Goal: Task Accomplishment & Management: Complete application form

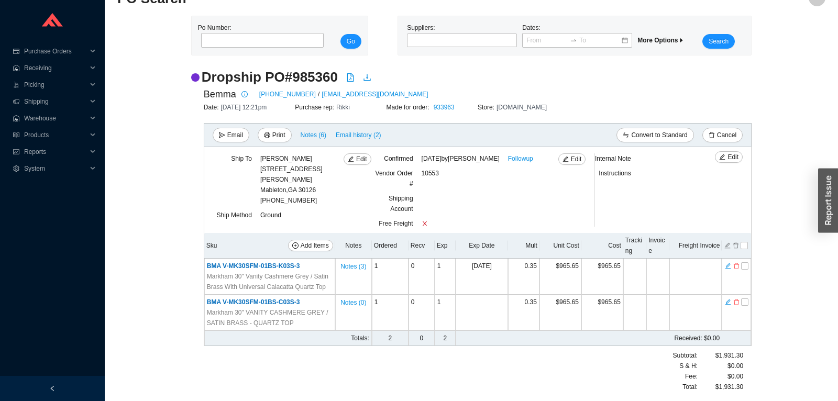
scroll to position [24, 0]
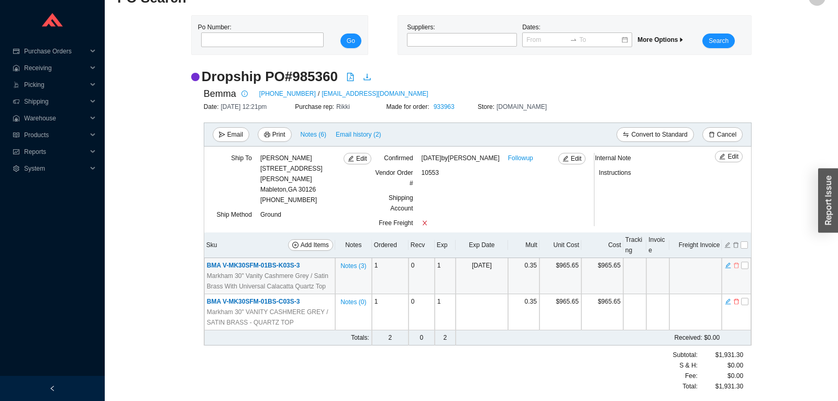
click at [737, 267] on icon "delete" at bounding box center [736, 265] width 6 height 7
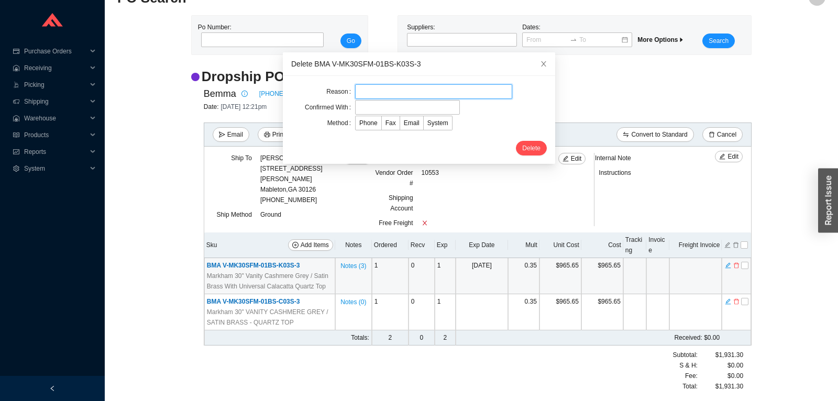
click at [414, 96] on input "text" at bounding box center [433, 91] width 157 height 15
type input "per chaya"
type input "chaya"
click at [414, 122] on span "Email" at bounding box center [412, 122] width 16 height 7
click at [400, 125] on input "Email" at bounding box center [400, 125] width 0 height 0
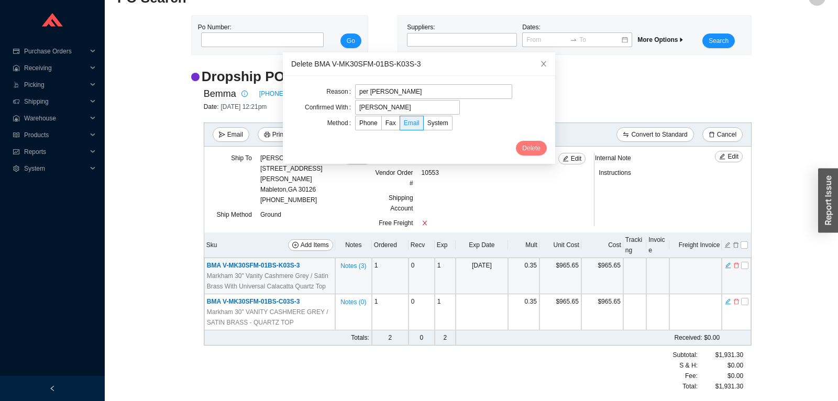
click at [533, 151] on span "Delete" at bounding box center [531, 148] width 18 height 10
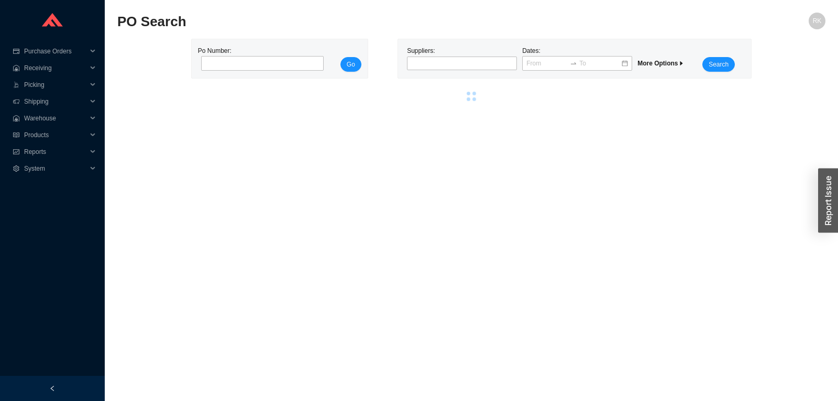
scroll to position [0, 0]
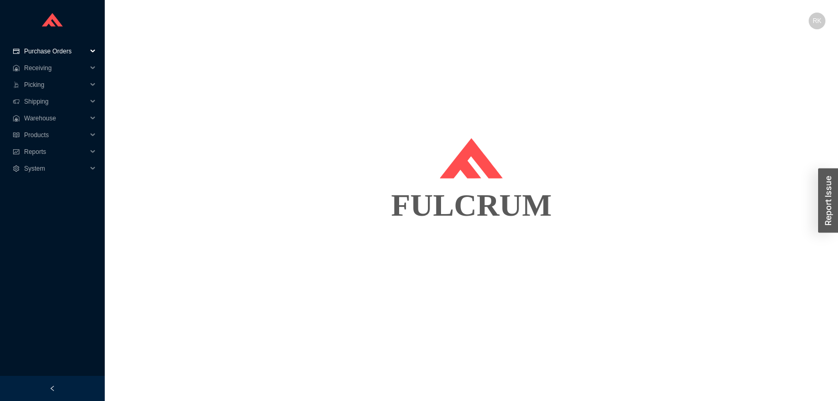
click at [33, 51] on span "Purchase Orders" at bounding box center [55, 51] width 63 height 17
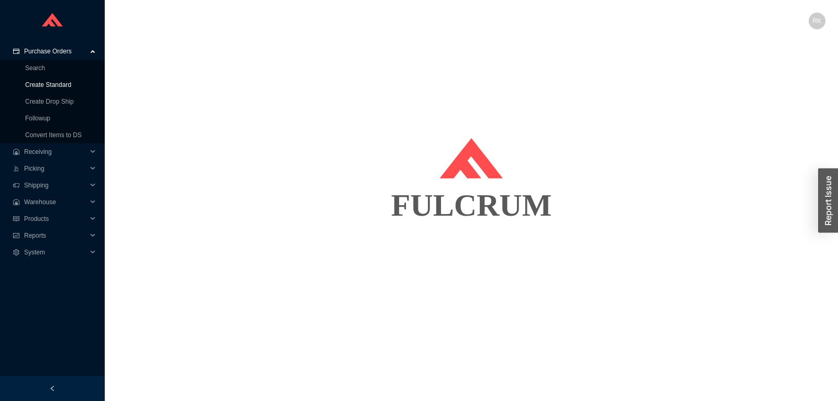
click at [48, 88] on link "Create Standard" at bounding box center [48, 84] width 46 height 7
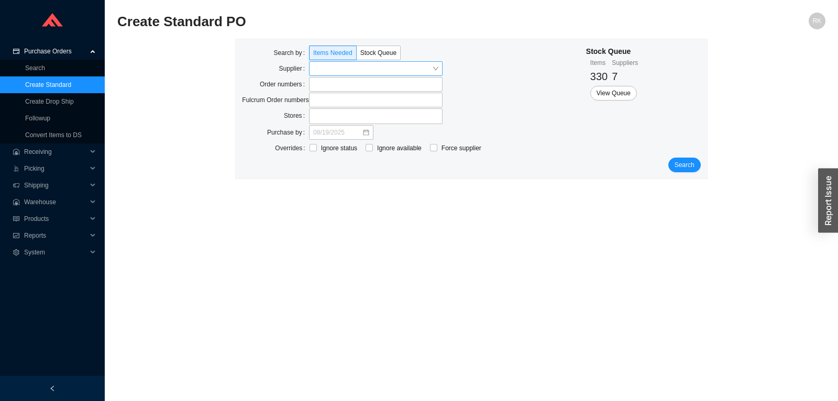
click at [316, 72] on input "search" at bounding box center [372, 69] width 119 height 14
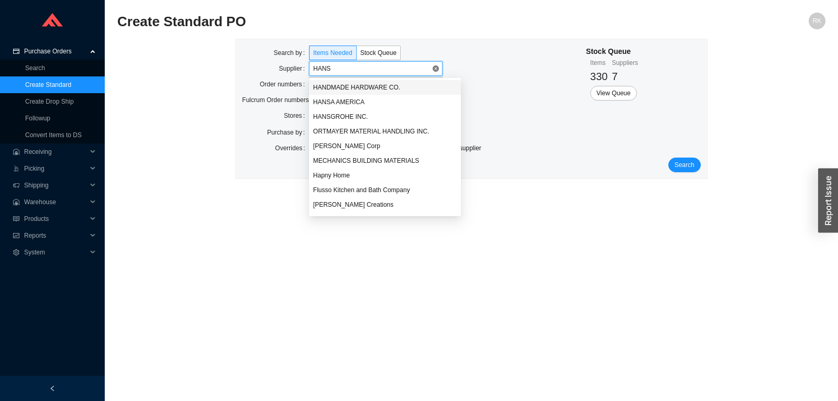
type input "HANSG"
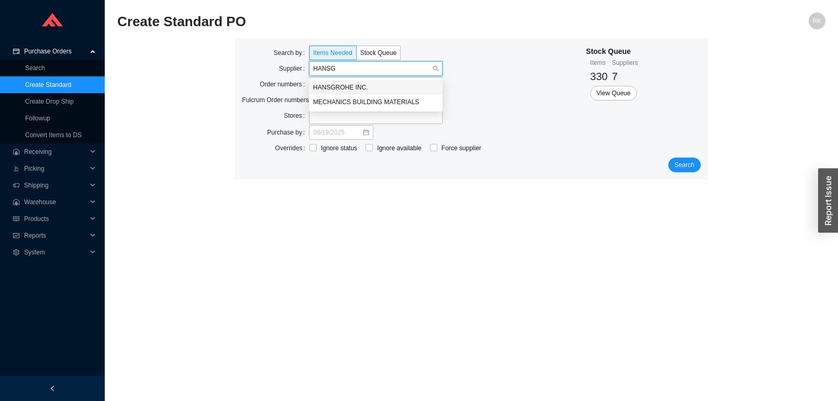
click at [326, 90] on div "HANSGROHE INC." at bounding box center [375, 87] width 125 height 9
click at [698, 167] on button "Search" at bounding box center [684, 165] width 32 height 15
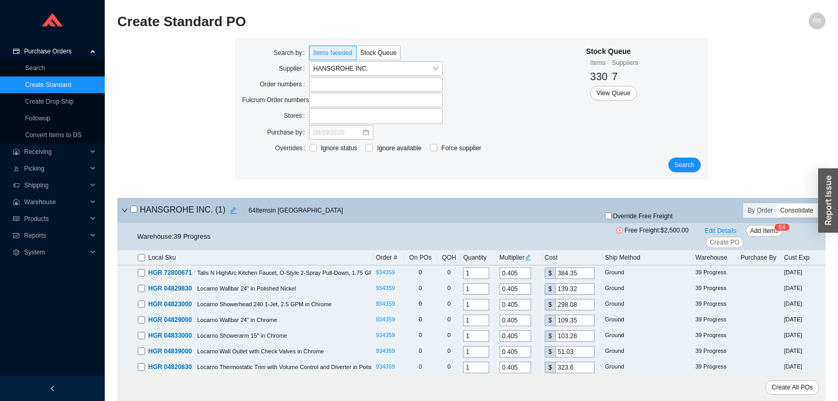
scroll to position [220, 0]
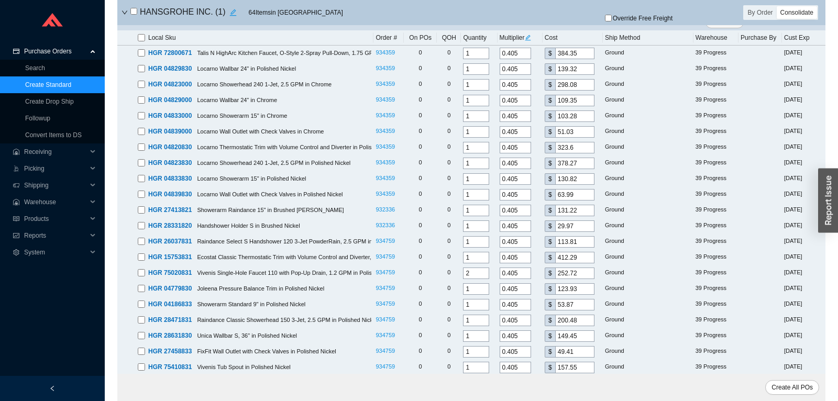
click at [134, 15] on input "checkbox" at bounding box center [133, 11] width 7 height 7
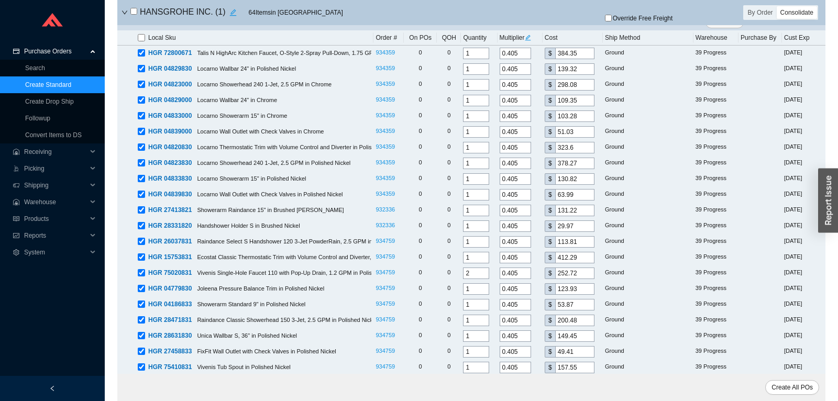
checkbox input "true"
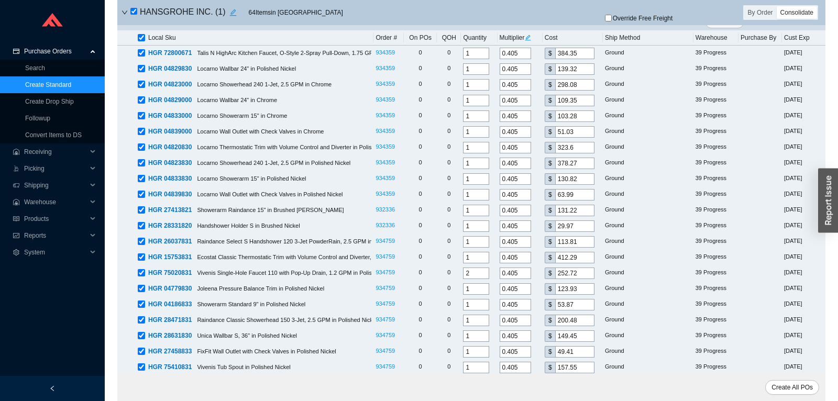
checkbox input "true"
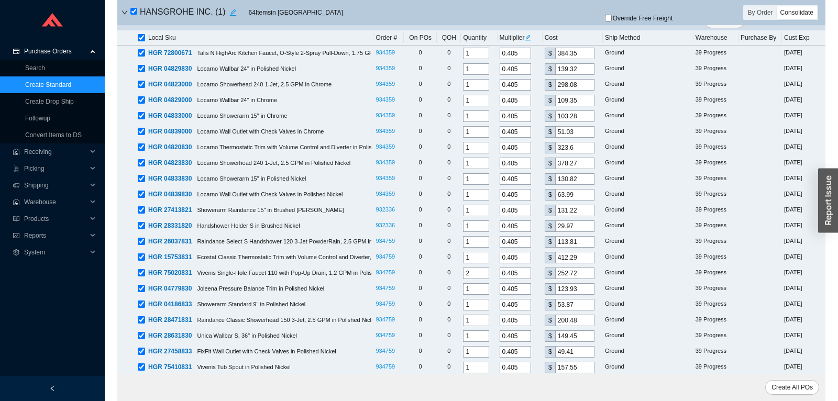
checkbox input "true"
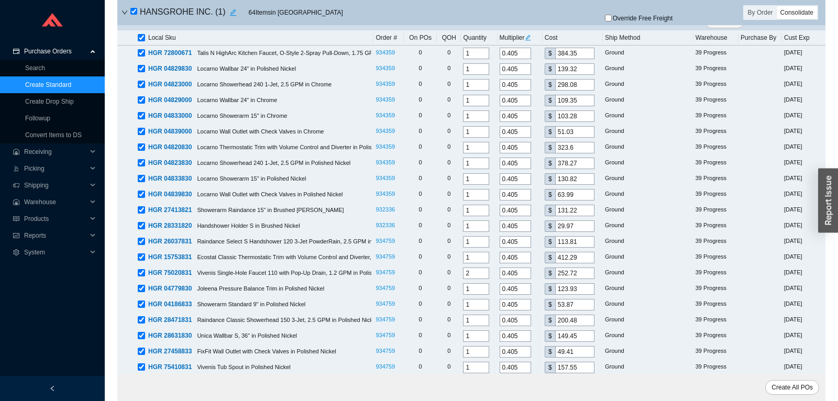
checkbox input "true"
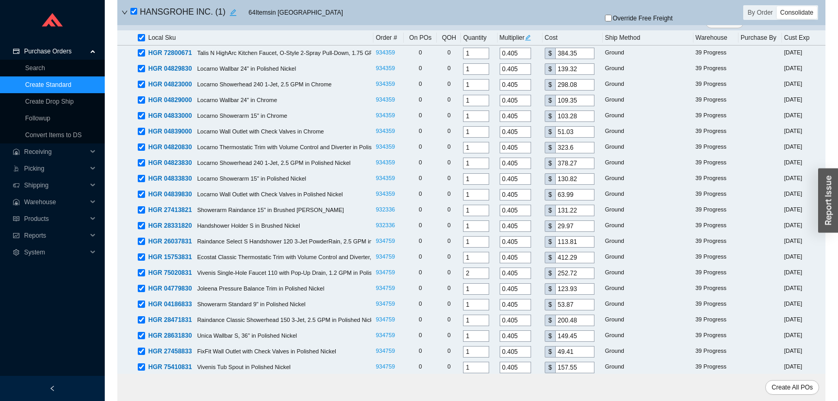
checkbox input "true"
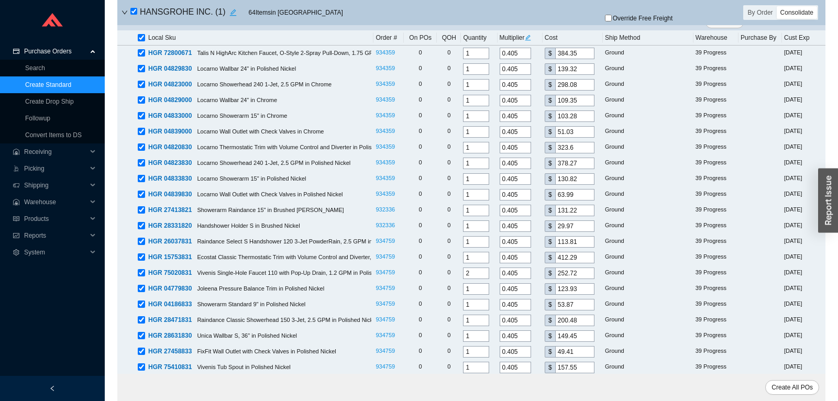
checkbox input "true"
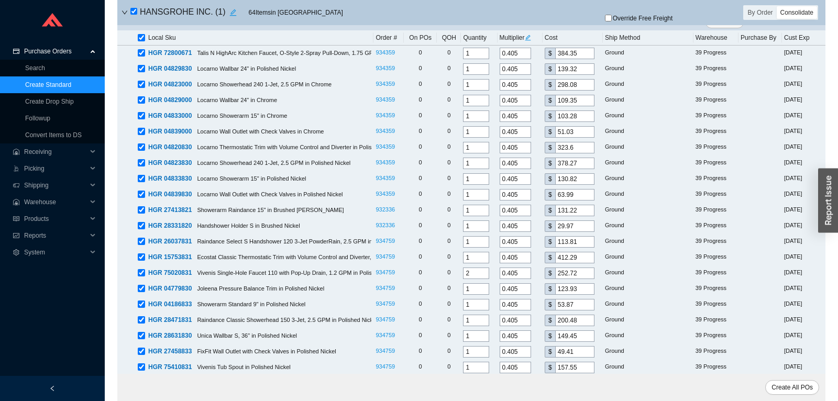
checkbox input "true"
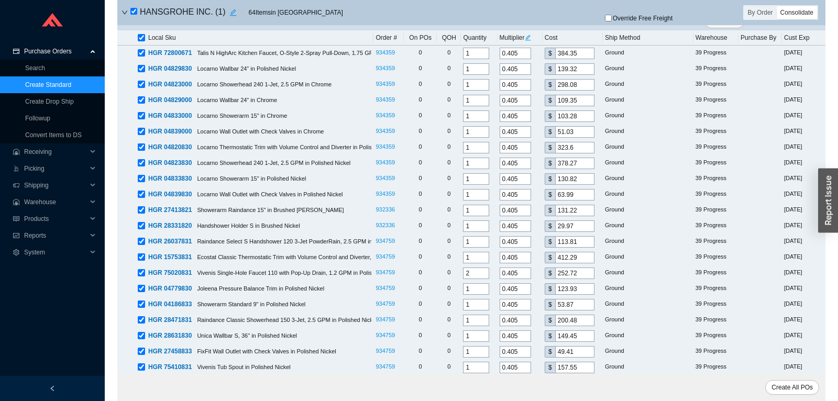
checkbox input "true"
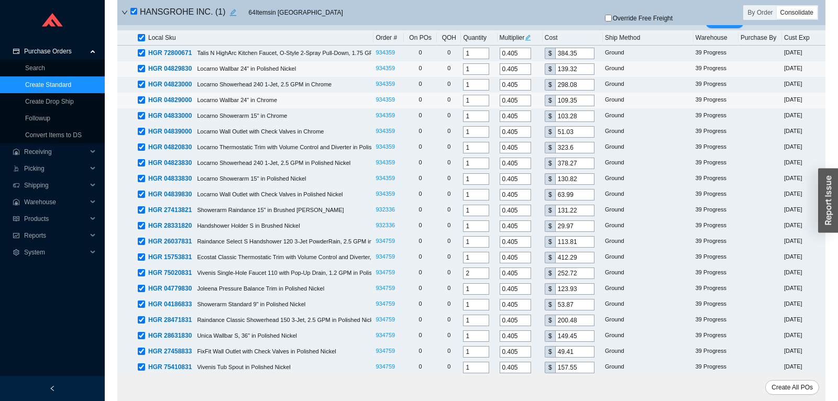
scroll to position [0, 0]
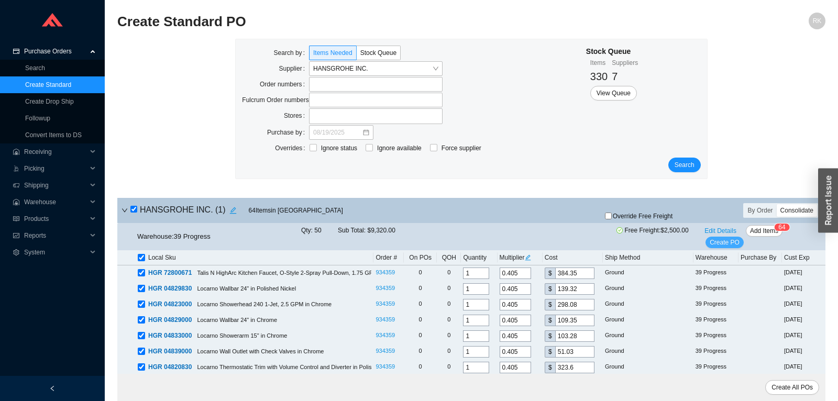
click at [721, 246] on span "Create PO" at bounding box center [724, 242] width 30 height 10
